Goal: Task Accomplishment & Management: Manage account settings

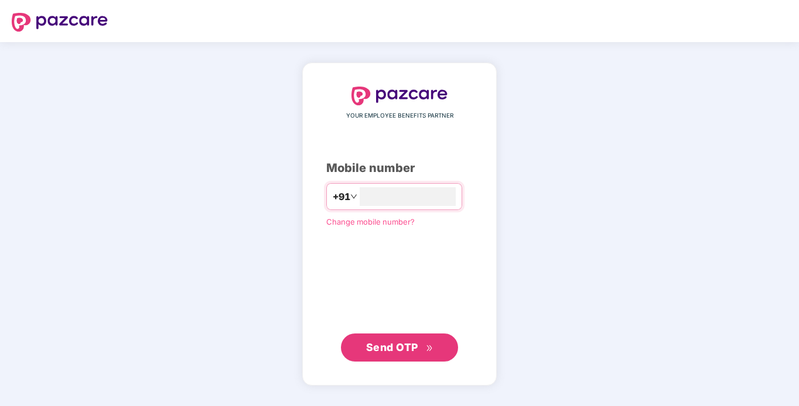
type input "**********"
click at [404, 352] on span "Send OTP" at bounding box center [392, 347] width 52 height 12
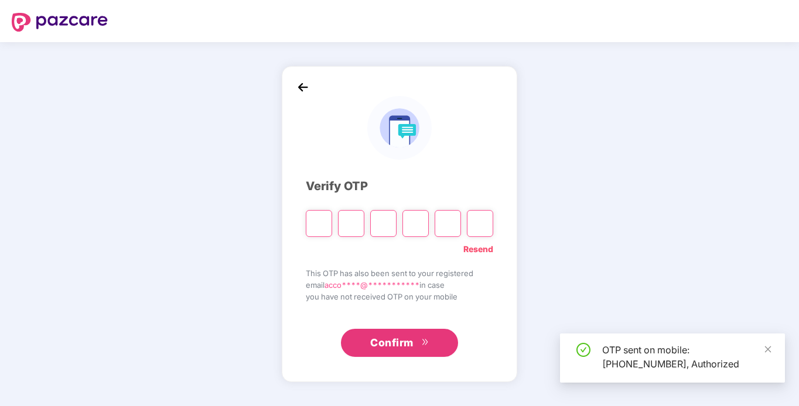
type input "*"
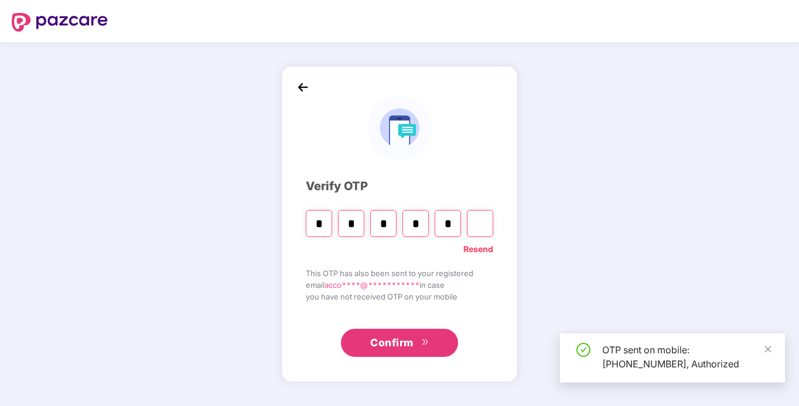
type input "*"
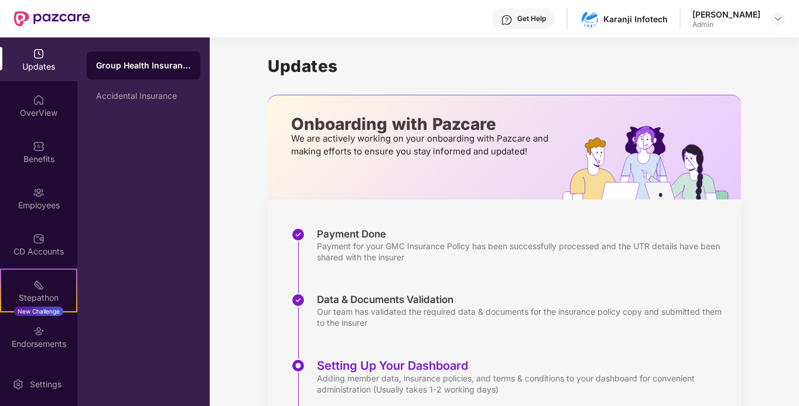
click at [44, 71] on div "Updates" at bounding box center [38, 67] width 77 height 12
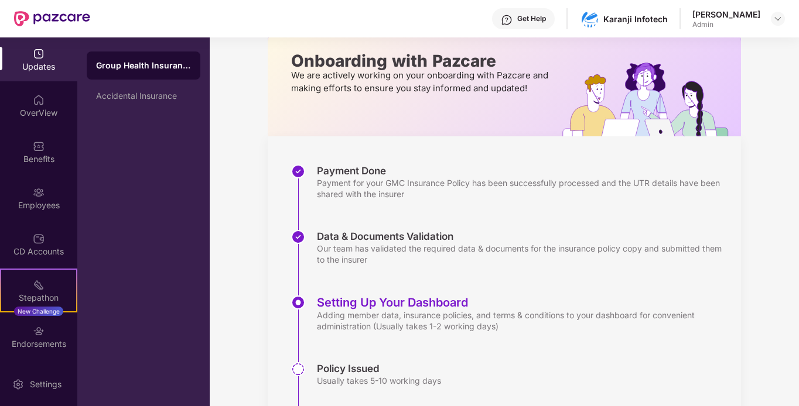
scroll to position [150, 0]
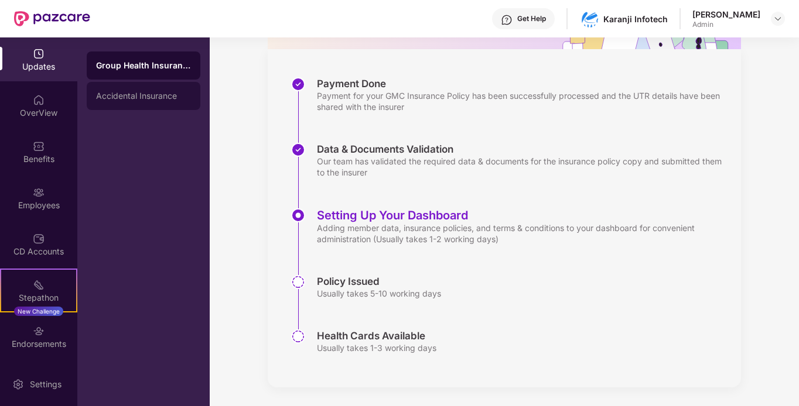
click at [149, 99] on div "Accidental Insurance" at bounding box center [143, 95] width 95 height 9
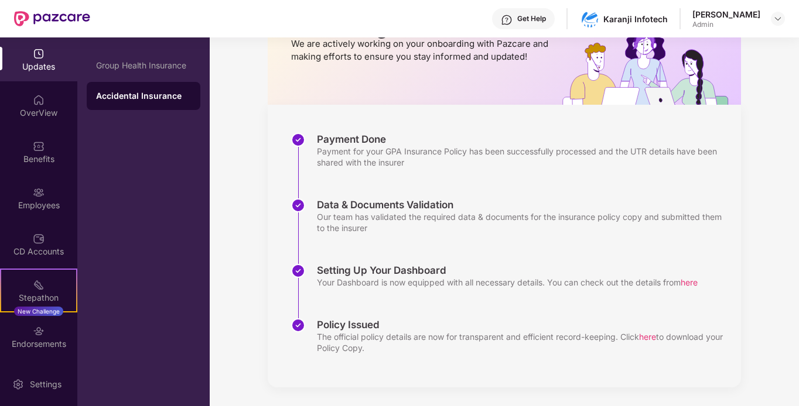
scroll to position [95, 0]
click at [136, 64] on div "Group Health Insurance" at bounding box center [143, 65] width 95 height 9
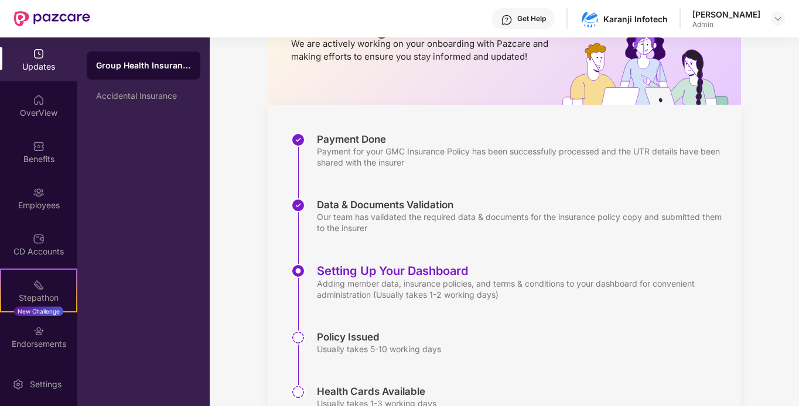
scroll to position [150, 0]
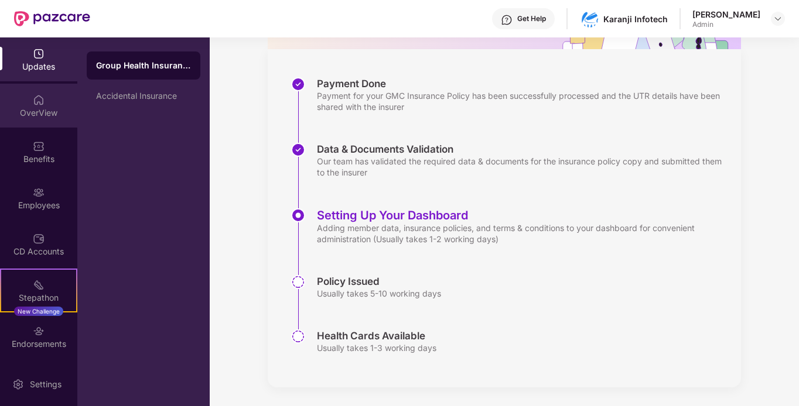
click at [39, 107] on div "OverView" at bounding box center [38, 113] width 77 height 12
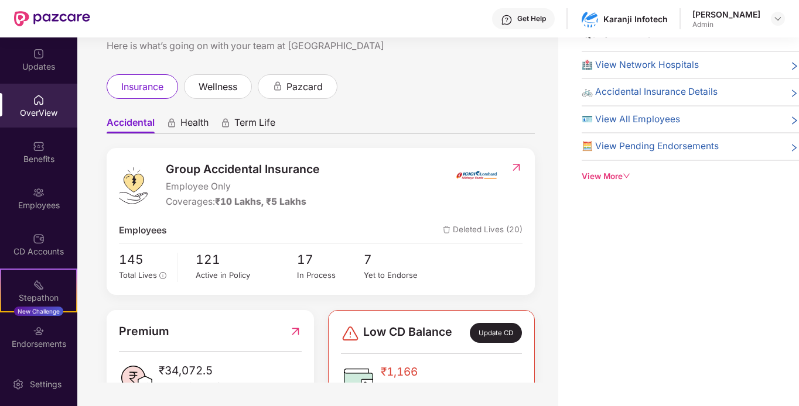
scroll to position [59, 0]
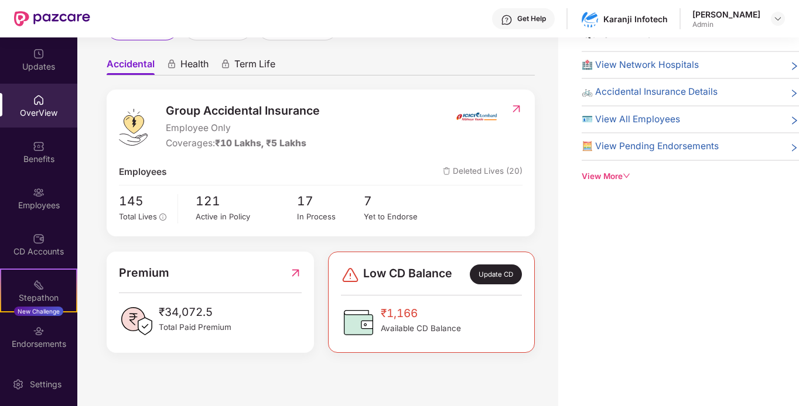
click at [198, 60] on span "Health" at bounding box center [194, 66] width 28 height 17
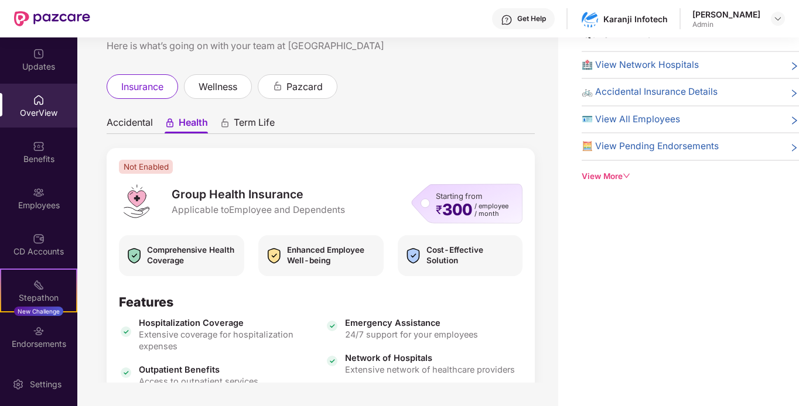
click at [134, 121] on span "Accidental" at bounding box center [130, 125] width 46 height 17
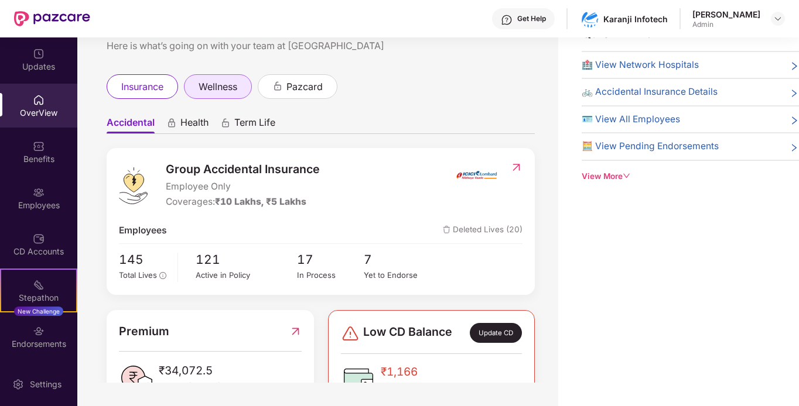
click at [233, 95] on div "wellness" at bounding box center [218, 86] width 68 height 25
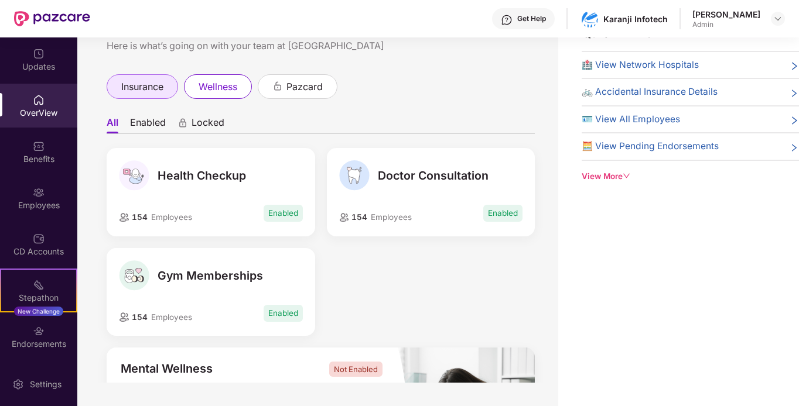
click at [134, 80] on span "insurance" at bounding box center [142, 87] width 42 height 15
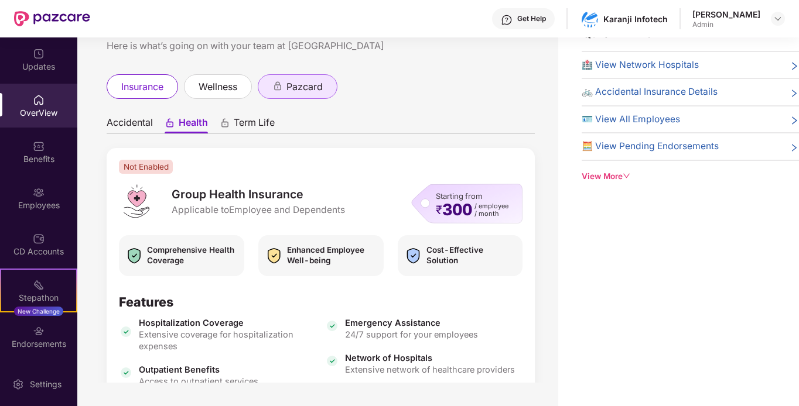
click at [305, 82] on span "pazcard" at bounding box center [304, 87] width 36 height 15
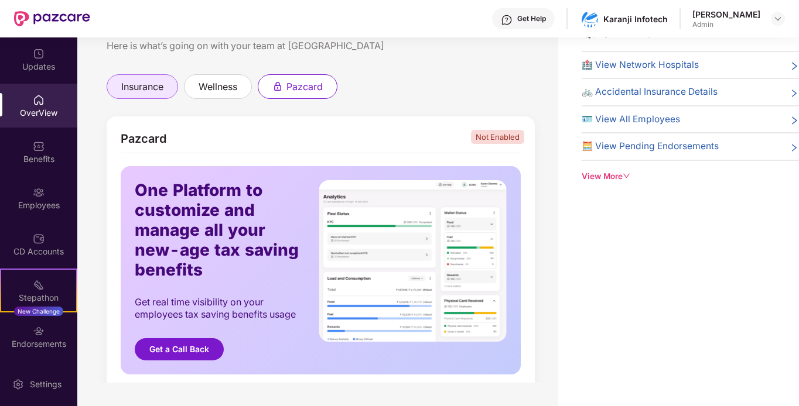
click at [159, 85] on span "insurance" at bounding box center [142, 87] width 42 height 15
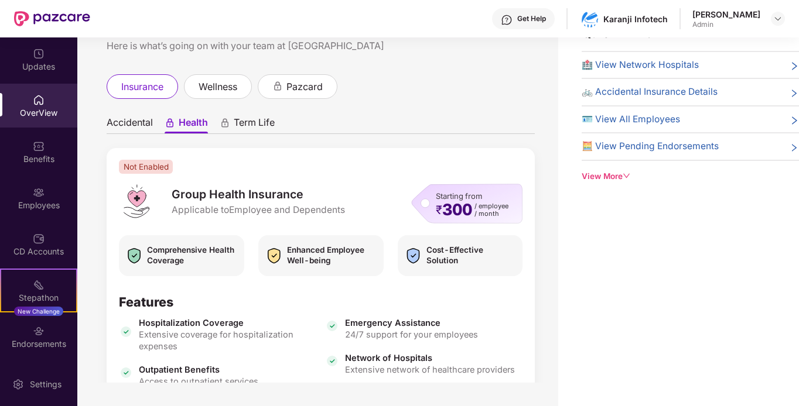
click at [137, 125] on span "Accidental" at bounding box center [130, 125] width 46 height 17
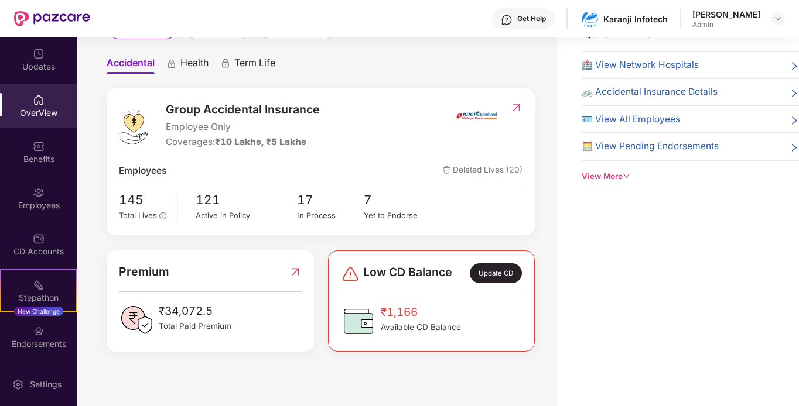
scroll to position [64, 0]
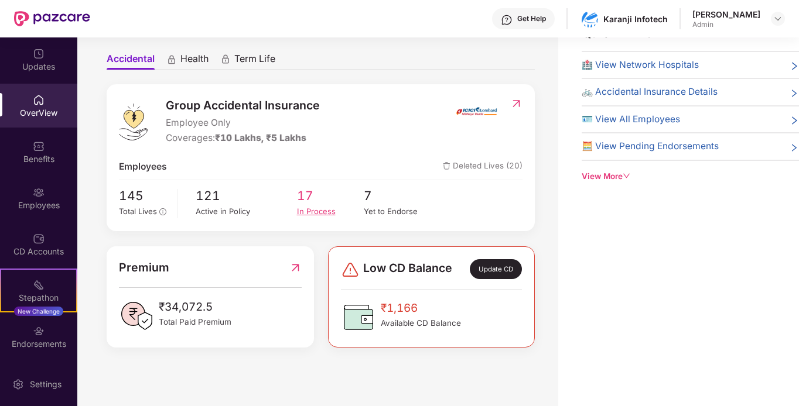
click at [320, 213] on div "In Process" at bounding box center [330, 211] width 67 height 12
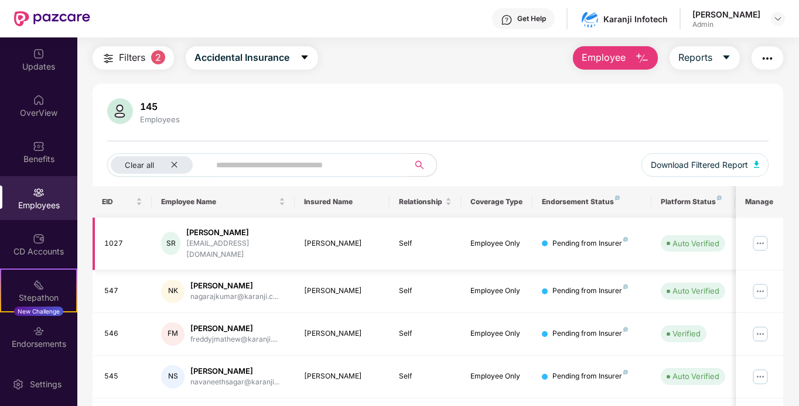
scroll to position [20, 0]
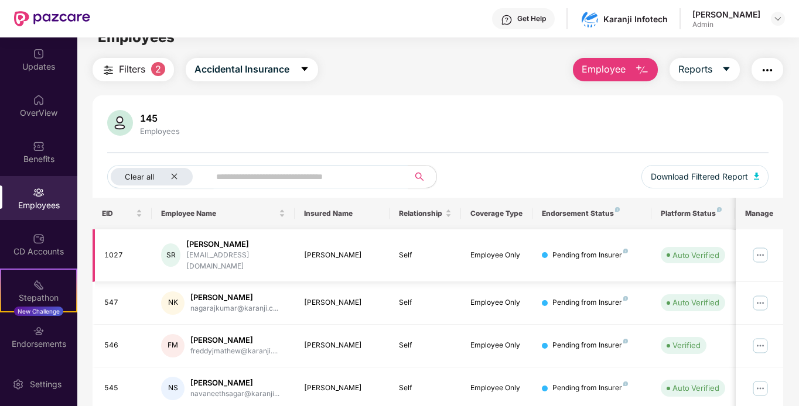
click at [760, 251] on img at bounding box center [760, 255] width 19 height 19
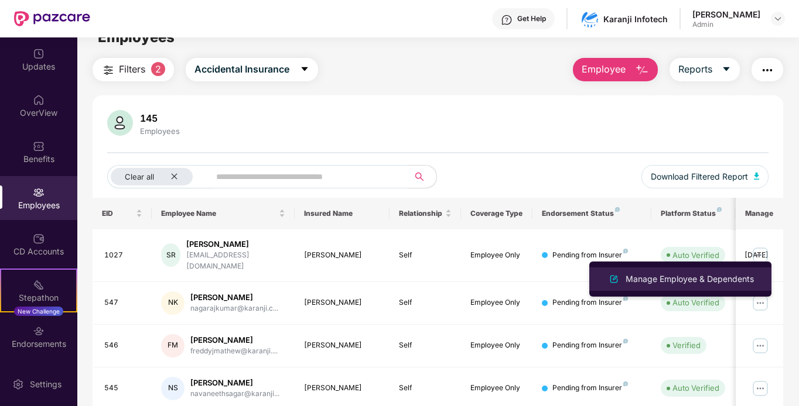
click at [710, 276] on div "Manage Employee & Dependents" at bounding box center [689, 279] width 133 height 13
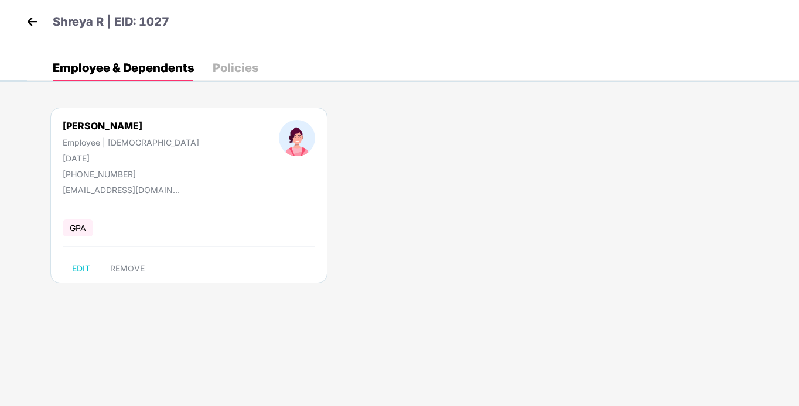
click at [242, 71] on div "Policies" at bounding box center [236, 68] width 46 height 12
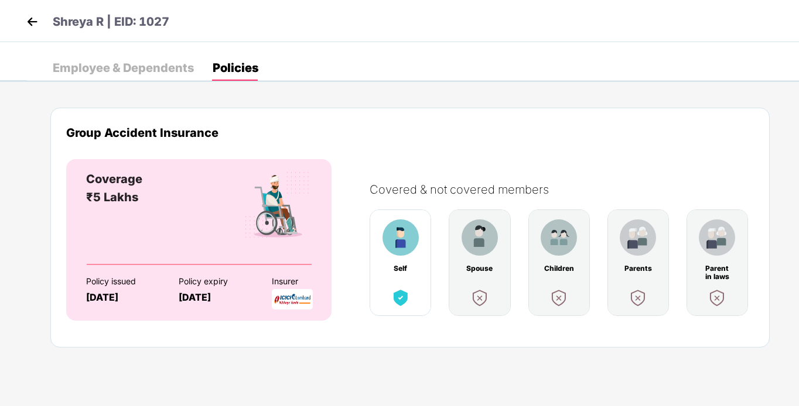
click at [157, 69] on div "Employee & Dependents" at bounding box center [123, 68] width 141 height 12
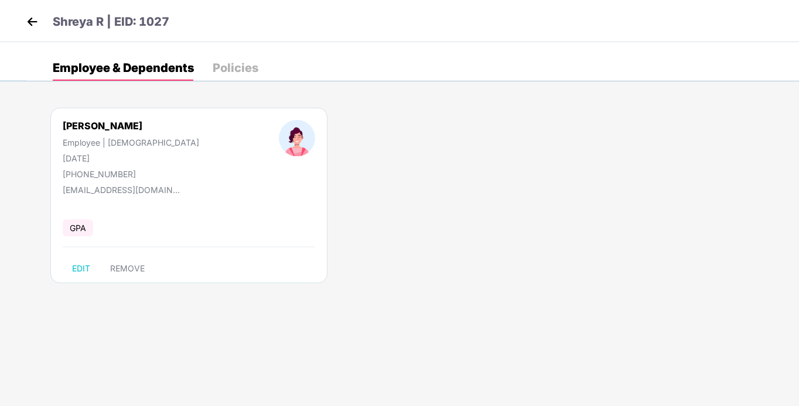
click at [29, 20] on img at bounding box center [32, 22] width 18 height 18
